Goal: Navigation & Orientation: Find specific page/section

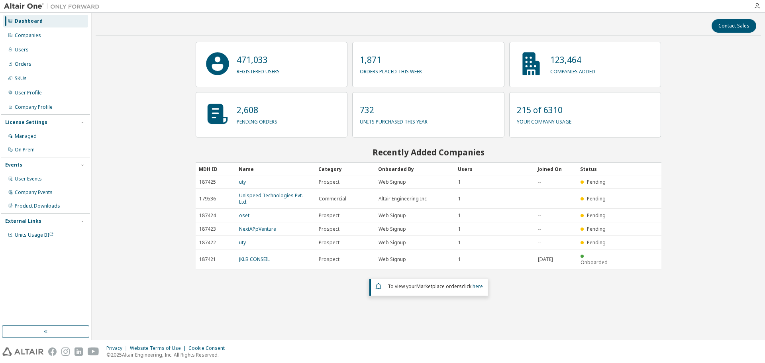
click at [114, 77] on div "Contact Sales 471,033 registered users 1,871 orders placed this week 123,464 co…" at bounding box center [428, 176] width 665 height 319
click at [17, 37] on div "Companies" at bounding box center [28, 35] width 26 height 6
